Goal: Check status: Check status

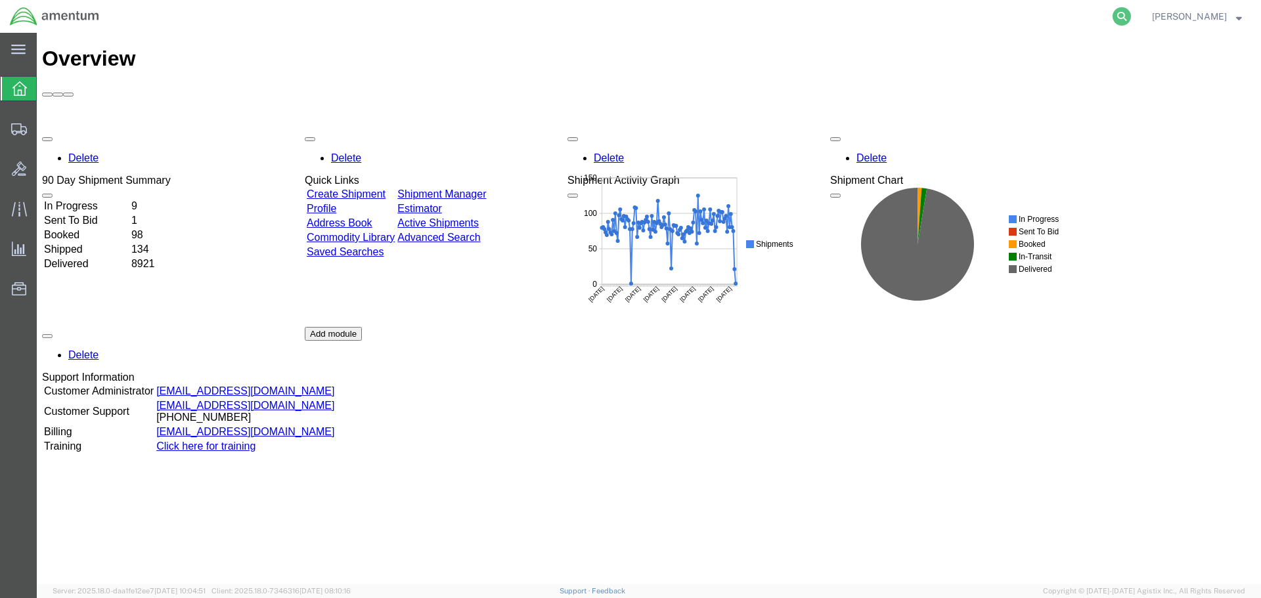
click at [1131, 12] on icon at bounding box center [1121, 16] width 18 height 18
click at [1045, 16] on input "search" at bounding box center [912, 17] width 399 height 32
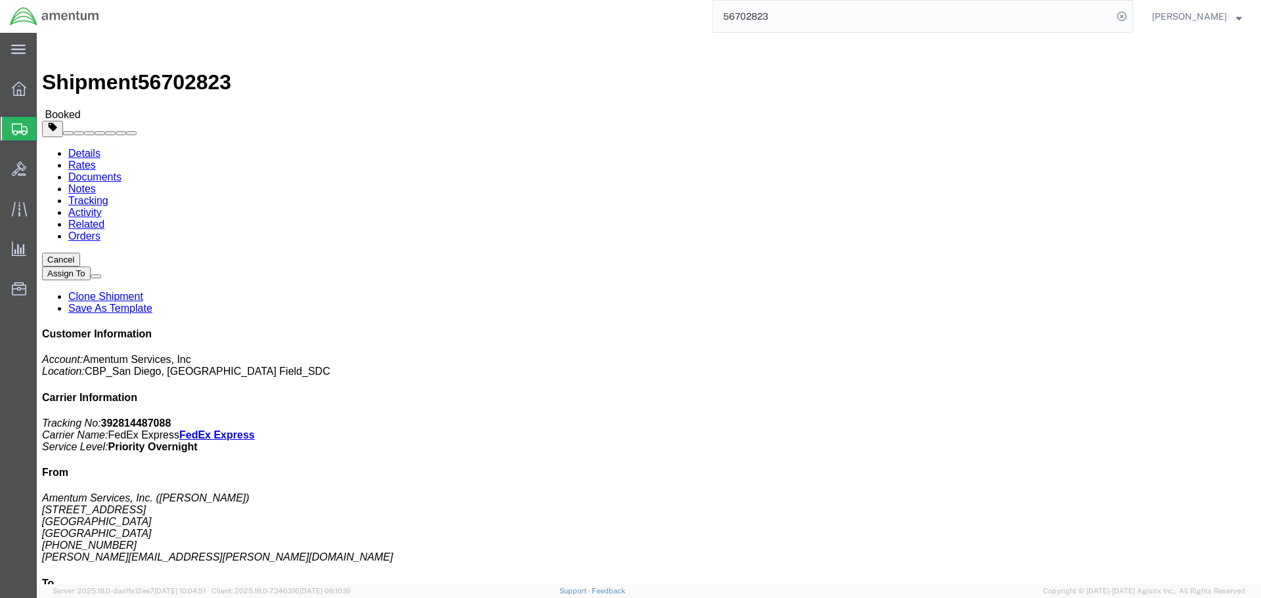
click at [946, 12] on input "56702823" at bounding box center [912, 17] width 399 height 32
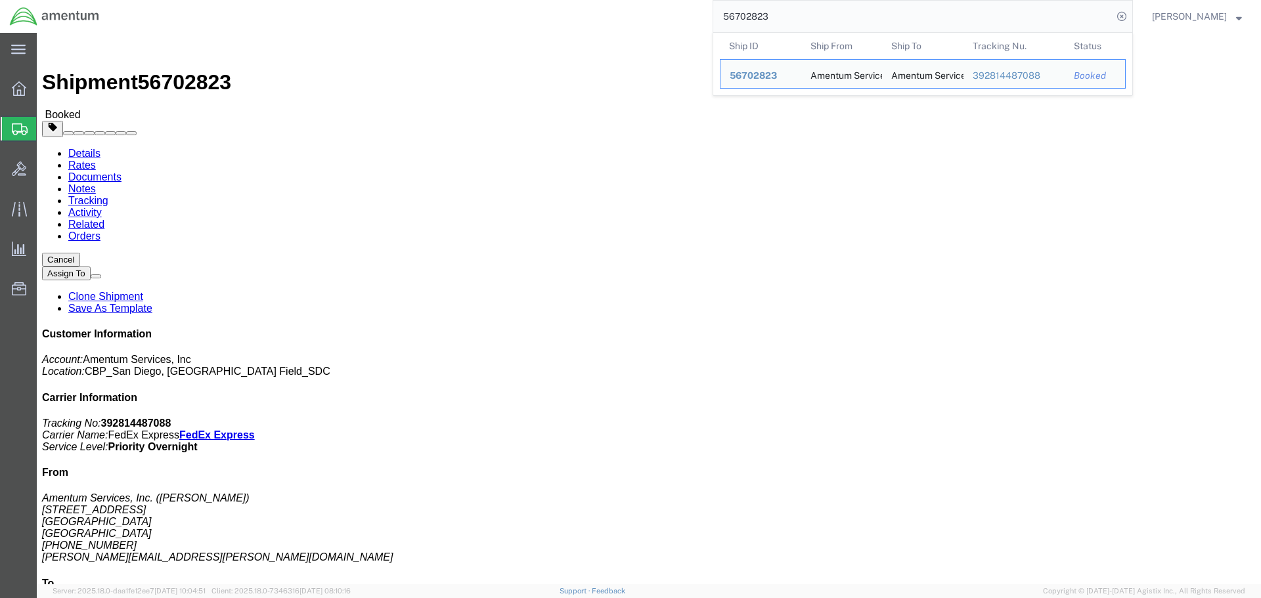
click at [946, 12] on input "56702823" at bounding box center [912, 17] width 399 height 32
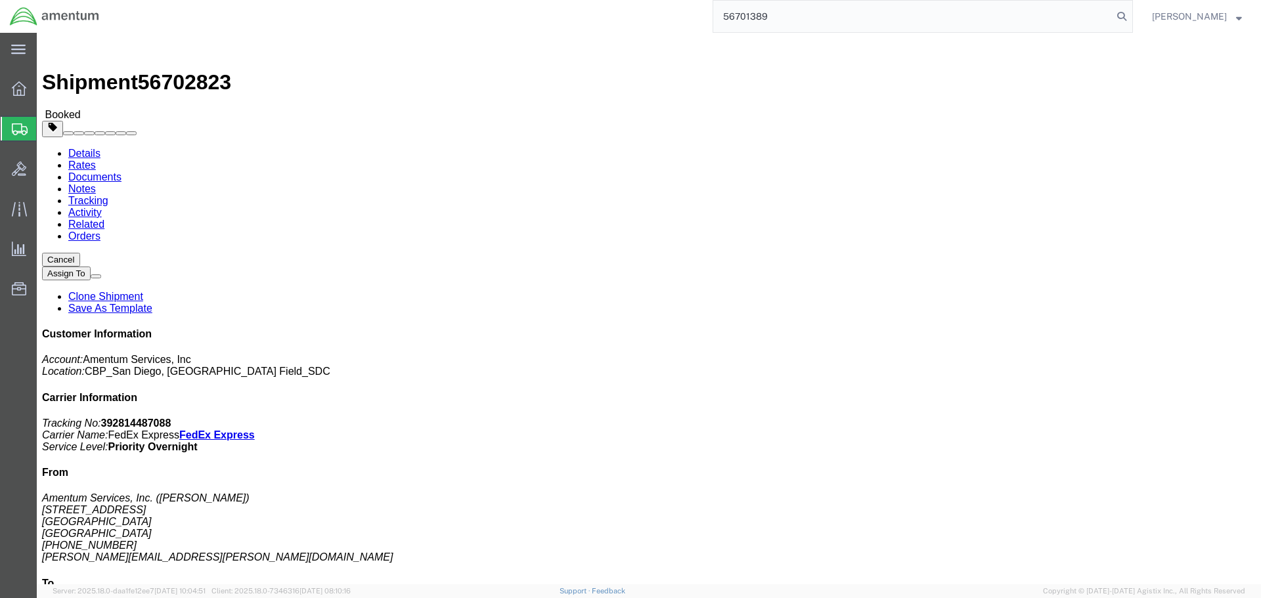
type input "56701389"
